Goal: Task Accomplishment & Management: Manage account settings

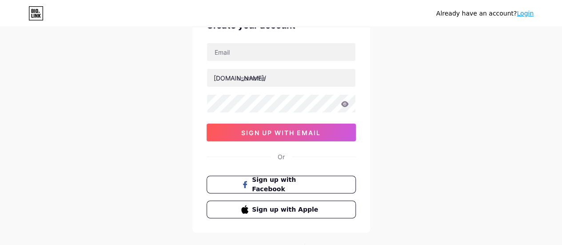
scroll to position [44, 0]
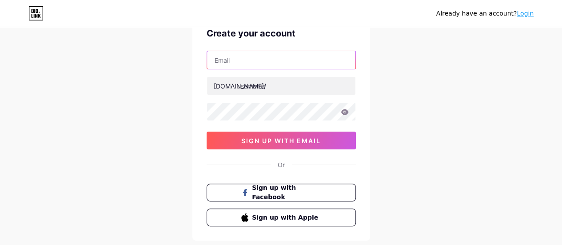
click at [252, 62] on input "text" at bounding box center [281, 60] width 148 height 18
type input "[EMAIL_ADDRESS][DOMAIN_NAME]"
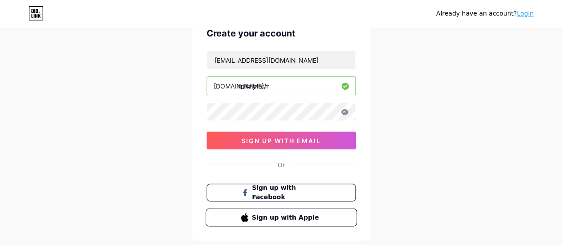
type input "itriitalyfarm"
click at [290, 220] on span "Sign up with Apple" at bounding box center [286, 216] width 70 height 9
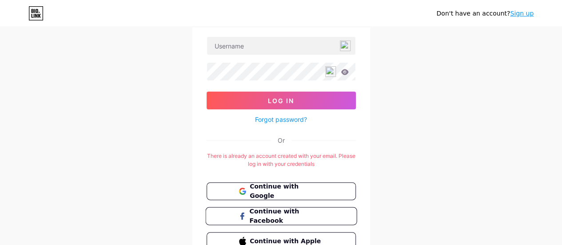
scroll to position [16, 0]
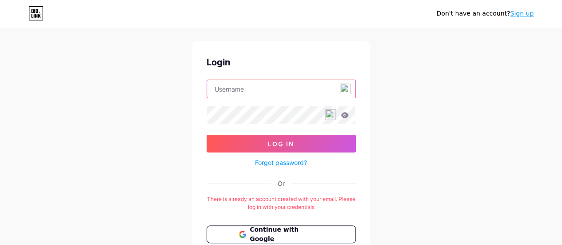
click at [264, 92] on input "text" at bounding box center [281, 89] width 148 height 18
type input "[EMAIL_ADDRESS][DOMAIN_NAME]"
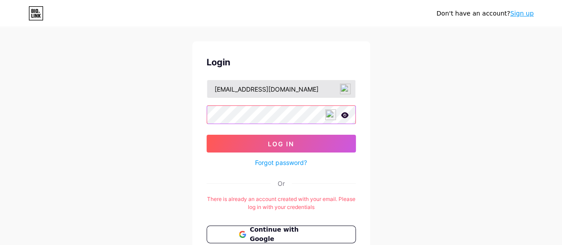
click at [206, 135] on button "Log In" at bounding box center [280, 144] width 149 height 18
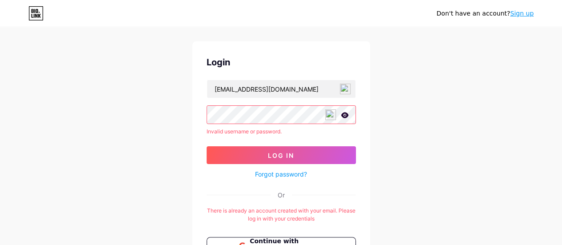
click at [343, 112] on icon at bounding box center [345, 115] width 8 height 6
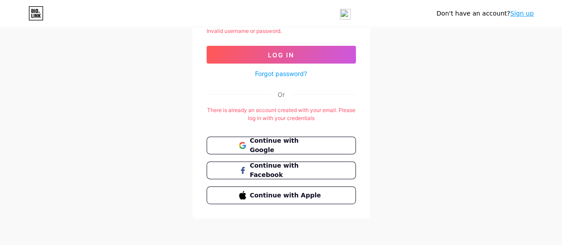
click at [285, 79] on div "Login itriitalyfarm@icloud.com Invalid username or password. Log In Forgot pass…" at bounding box center [281, 79] width 178 height 277
click at [284, 72] on link "Forgot password?" at bounding box center [281, 73] width 52 height 9
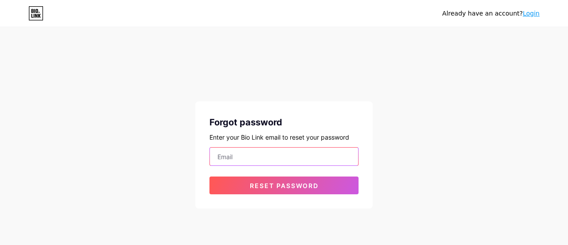
click at [242, 159] on input "email" at bounding box center [284, 156] width 148 height 18
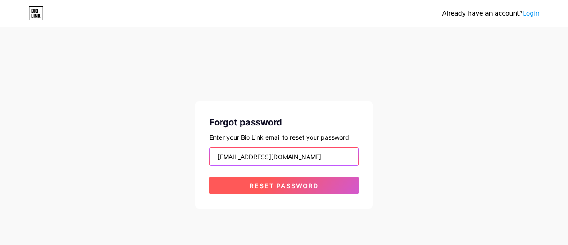
type input "[EMAIL_ADDRESS][DOMAIN_NAME]"
click at [280, 180] on button "Reset password" at bounding box center [284, 185] width 149 height 18
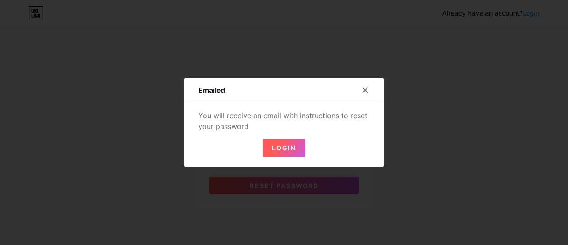
click at [290, 149] on span "Login" at bounding box center [284, 148] width 24 height 8
